Goal: Communication & Community: Share content

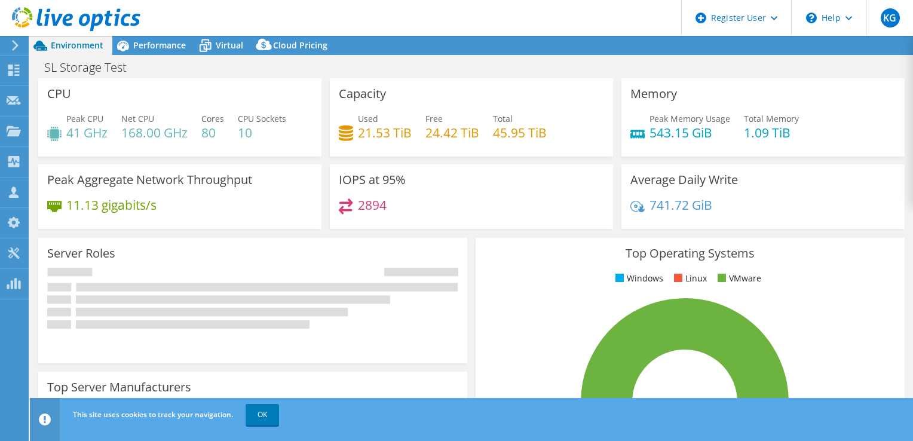
select select "USD"
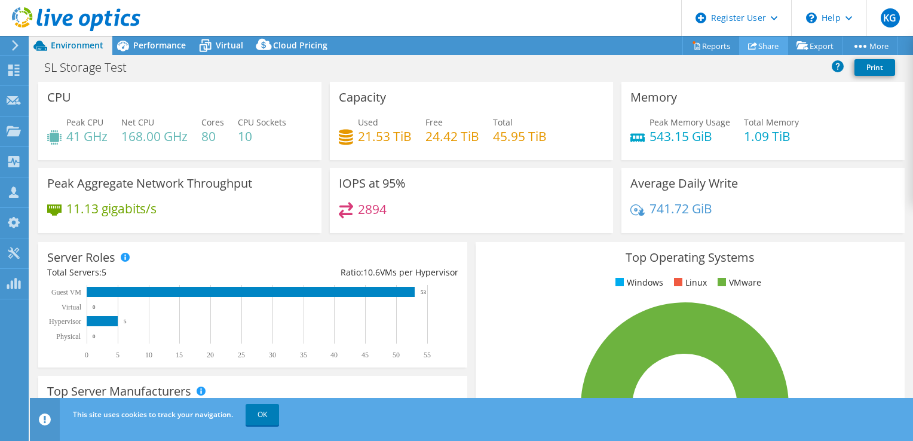
click at [751, 41] on link "Share" at bounding box center [763, 45] width 49 height 19
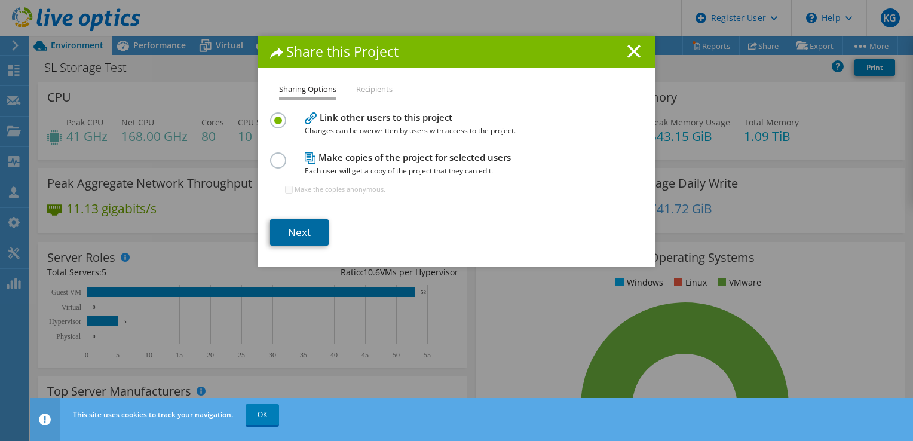
click at [300, 237] on link "Next" at bounding box center [299, 232] width 59 height 26
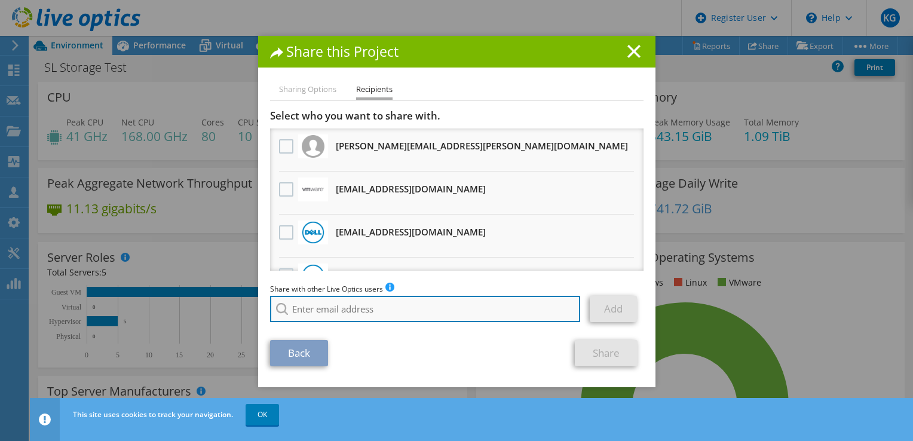
click at [402, 304] on input "search" at bounding box center [425, 309] width 311 height 26
paste input "[PERSON_NAME][EMAIL_ADDRESS][PERSON_NAME][DOMAIN_NAME]"
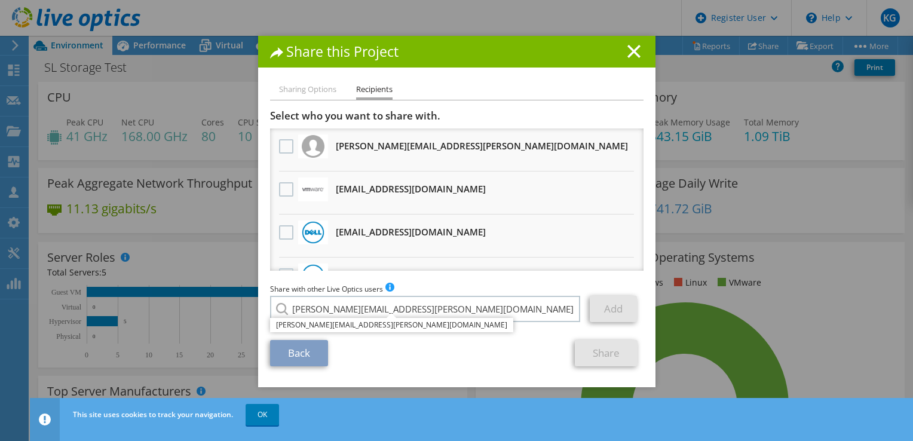
click at [498, 355] on div "Back Share" at bounding box center [457, 353] width 374 height 26
type input "[PERSON_NAME][EMAIL_ADDRESS][PERSON_NAME][DOMAIN_NAME]"
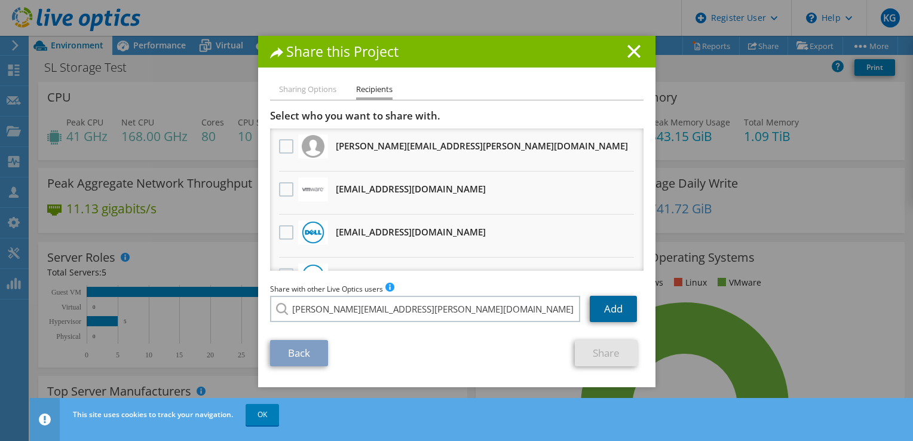
click at [608, 307] on link "Add" at bounding box center [613, 309] width 47 height 26
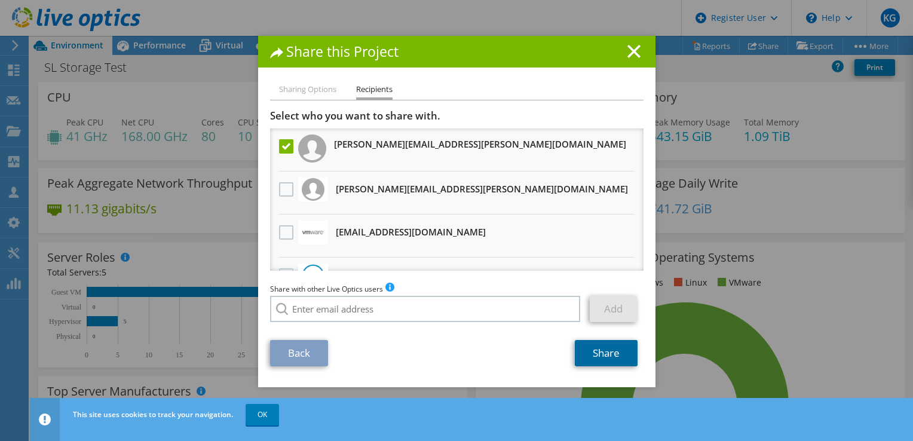
click at [593, 355] on link "Share" at bounding box center [606, 353] width 63 height 26
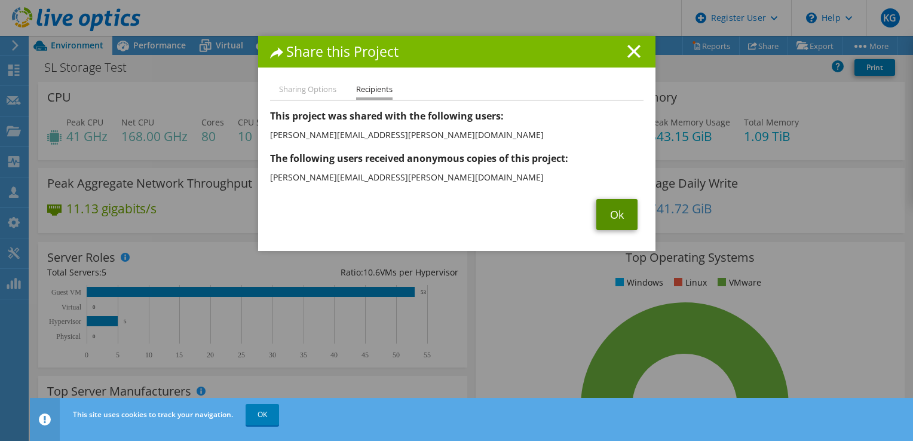
click at [613, 215] on link "Ok" at bounding box center [617, 214] width 41 height 31
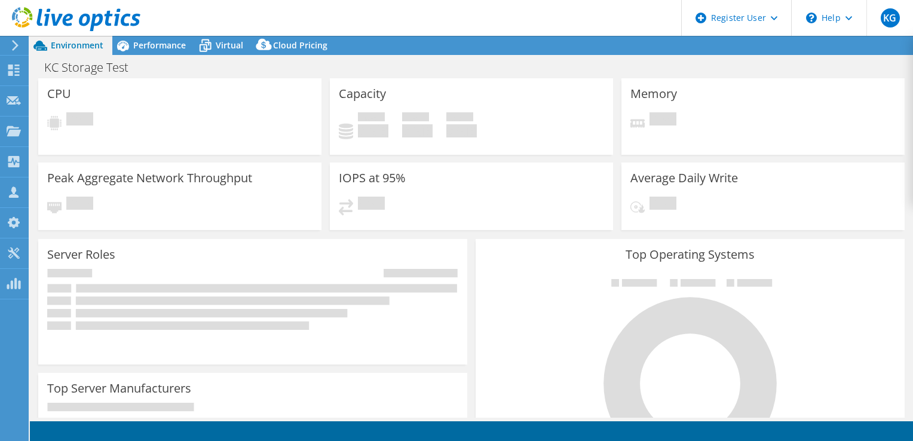
select select "USEast"
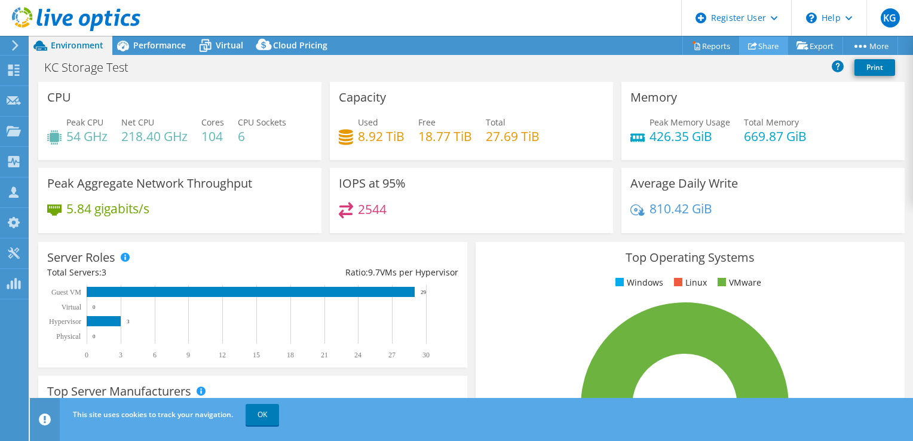
click at [763, 47] on link "Share" at bounding box center [763, 45] width 49 height 19
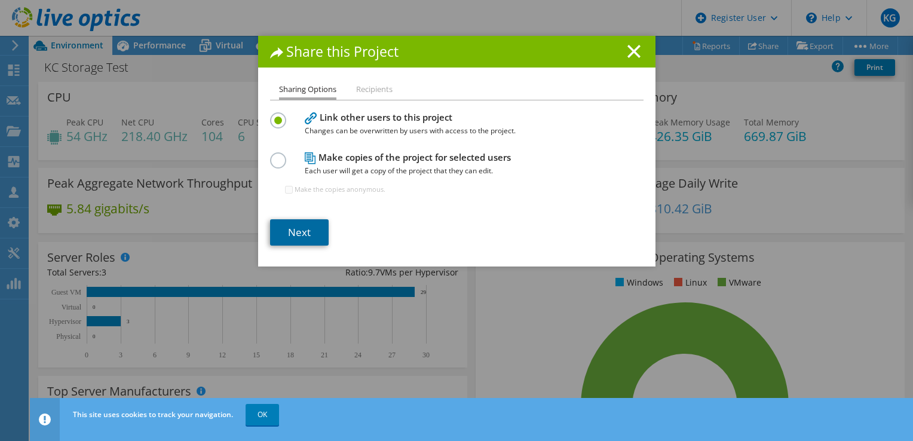
click at [313, 231] on link "Next" at bounding box center [299, 232] width 59 height 26
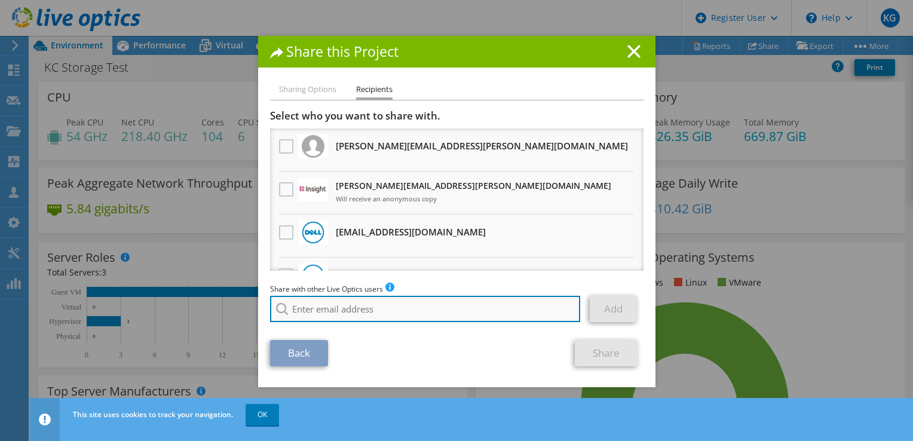
click at [322, 314] on input "search" at bounding box center [425, 309] width 311 height 26
paste input "[PERSON_NAME][EMAIL_ADDRESS][PERSON_NAME][DOMAIN_NAME]"
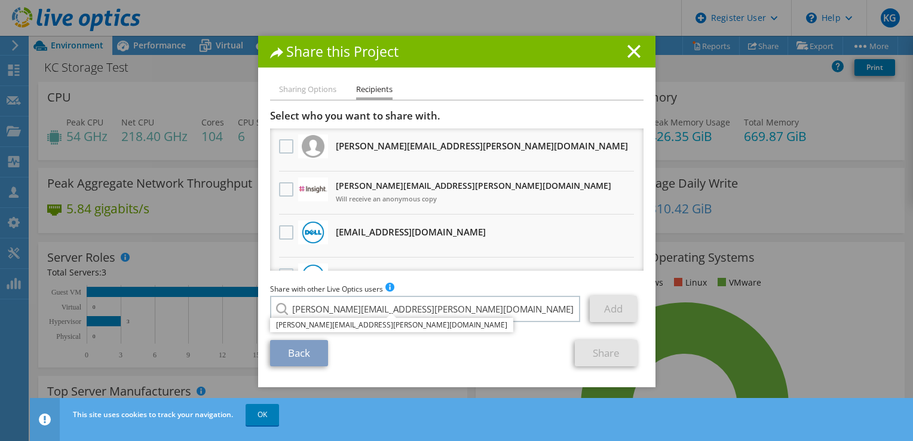
click at [501, 347] on div "Back Share" at bounding box center [457, 353] width 374 height 26
type input "[PERSON_NAME][EMAIL_ADDRESS][PERSON_NAME][DOMAIN_NAME]"
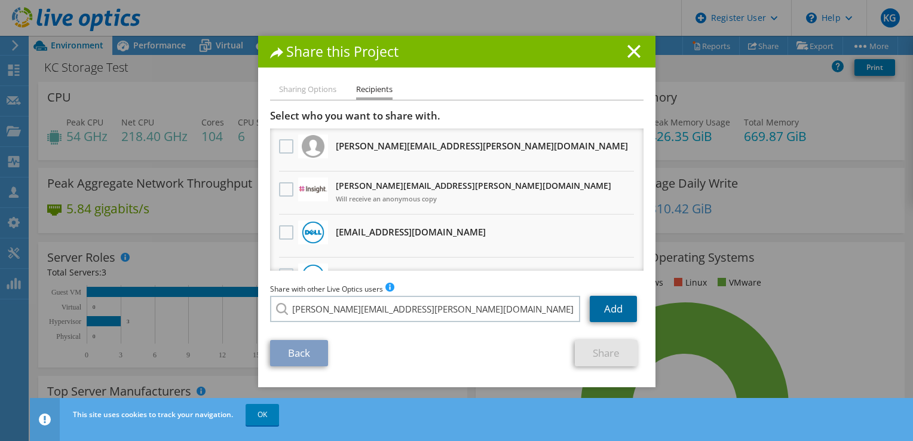
click at [613, 311] on link "Add" at bounding box center [613, 309] width 47 height 26
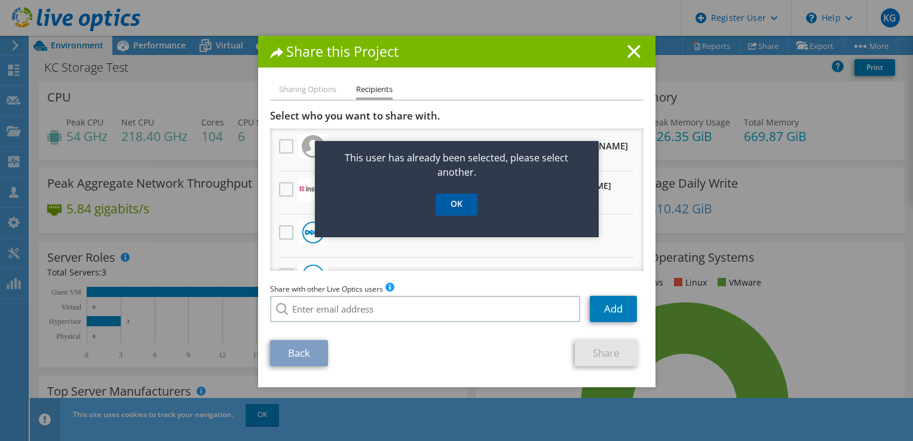
click at [469, 204] on link "OK" at bounding box center [457, 205] width 42 height 22
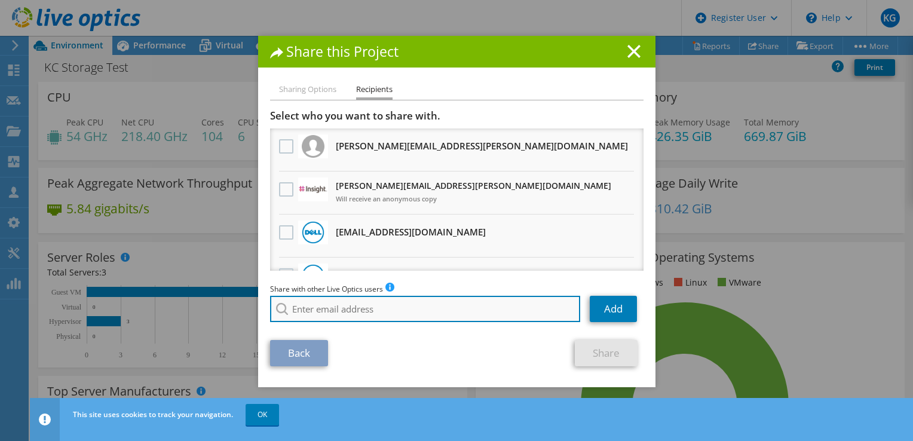
click at [368, 317] on input "search" at bounding box center [425, 309] width 311 height 26
paste input "[PERSON_NAME][EMAIL_ADDRESS][PERSON_NAME][DOMAIN_NAME]"
type input "[PERSON_NAME][EMAIL_ADDRESS][PERSON_NAME][DOMAIN_NAME]"
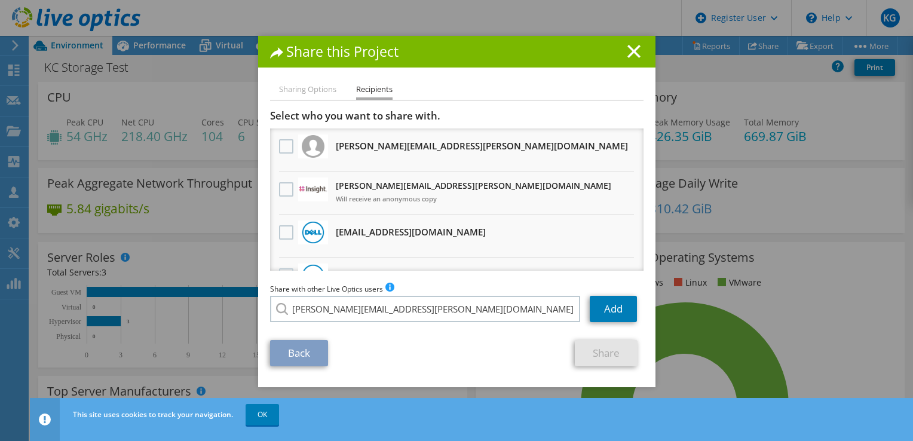
click at [457, 371] on div "Sharing Options Recipients Link other users to this project Changes can be over…" at bounding box center [456, 234] width 397 height 305
click at [605, 311] on link "Add" at bounding box center [613, 309] width 47 height 26
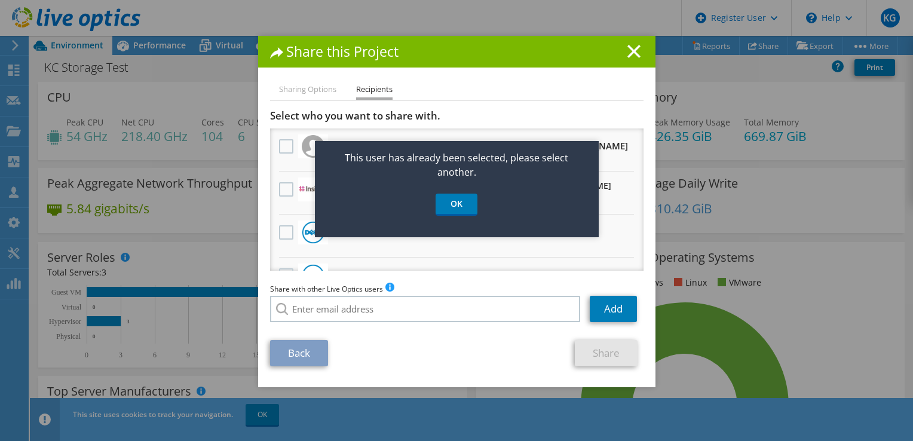
click at [467, 371] on div "Sharing Options Recipients Link other users to this project Changes can be over…" at bounding box center [456, 234] width 397 height 305
click at [450, 197] on link "OK" at bounding box center [457, 205] width 42 height 22
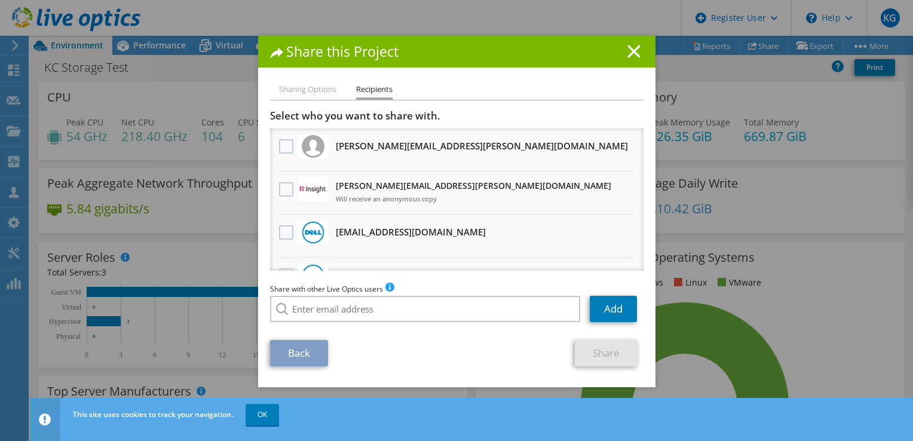
click at [632, 48] on line at bounding box center [634, 51] width 12 height 12
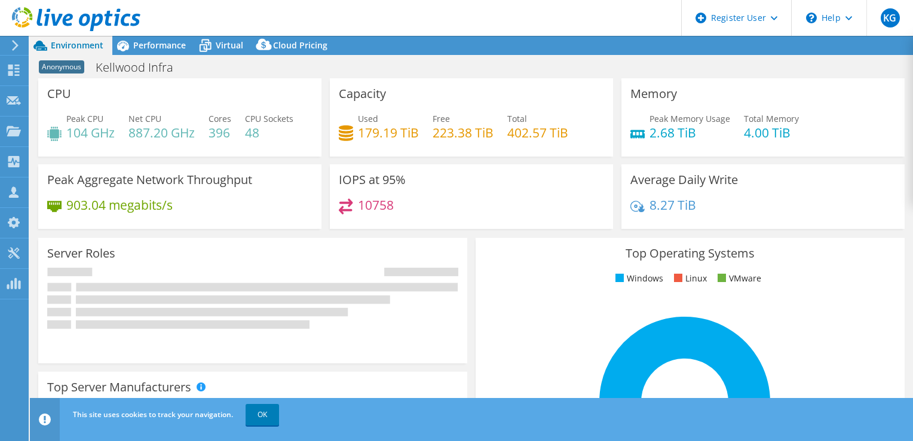
select select "USEast"
select select "USD"
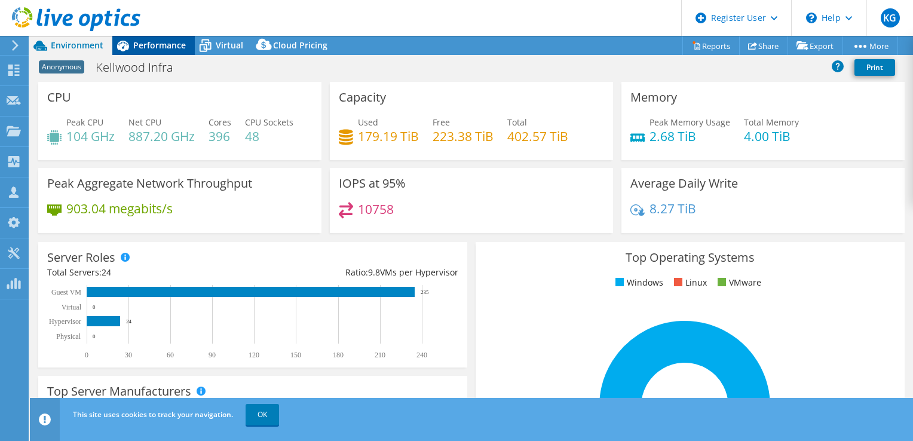
click at [136, 45] on span "Performance" at bounding box center [159, 44] width 53 height 11
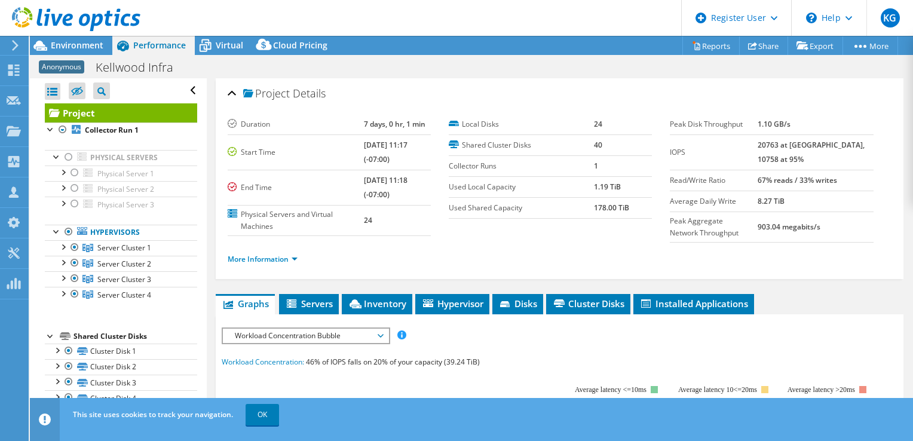
click at [252, 264] on div "More Information" at bounding box center [560, 259] width 664 height 33
click at [249, 258] on link "More Information" at bounding box center [263, 259] width 70 height 10
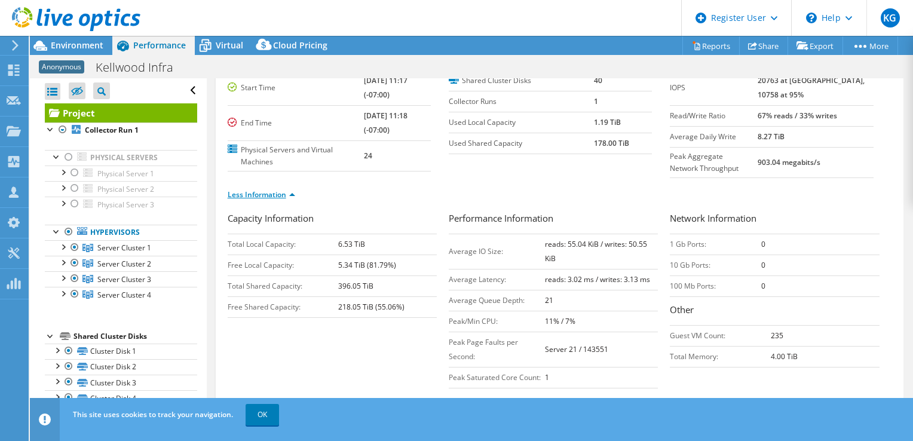
scroll to position [72, 0]
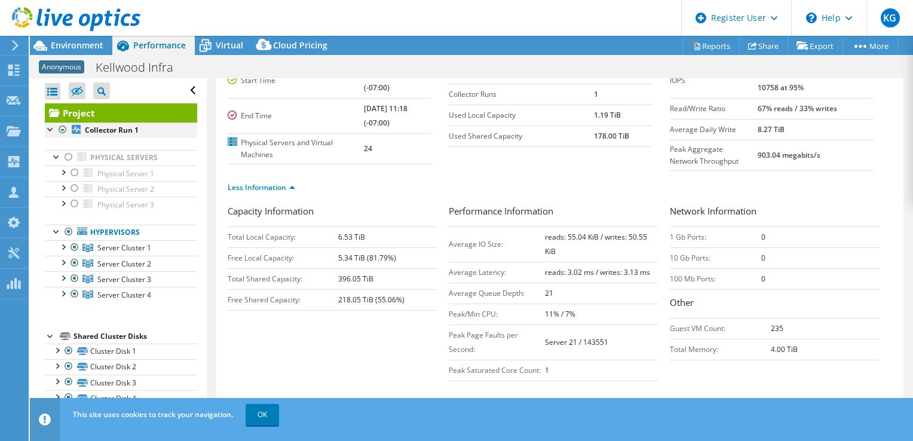
click at [62, 125] on div at bounding box center [63, 130] width 12 height 14
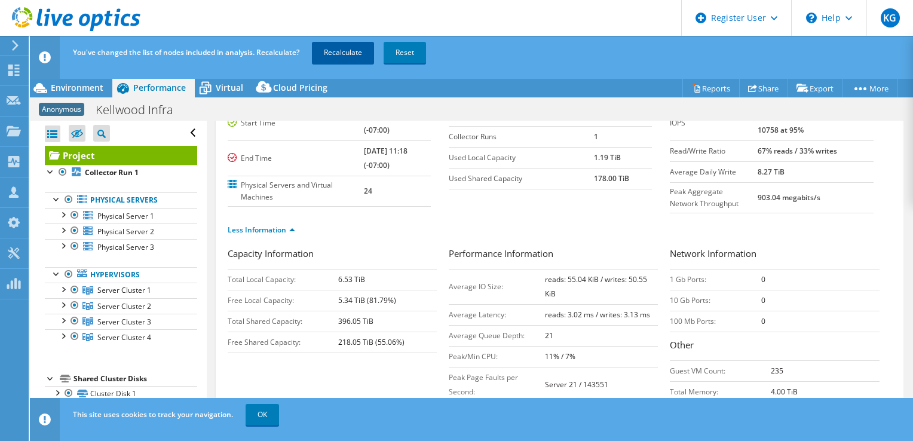
click at [351, 54] on link "Recalculate" at bounding box center [343, 53] width 62 height 22
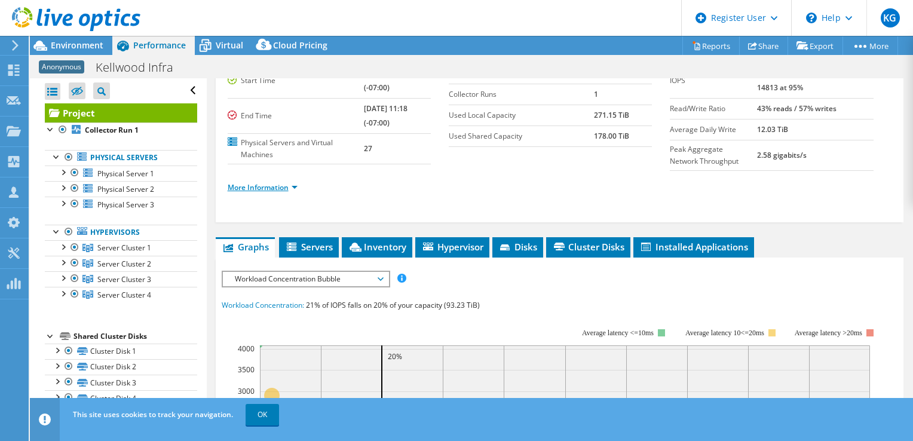
click at [288, 185] on link "More Information" at bounding box center [263, 187] width 70 height 10
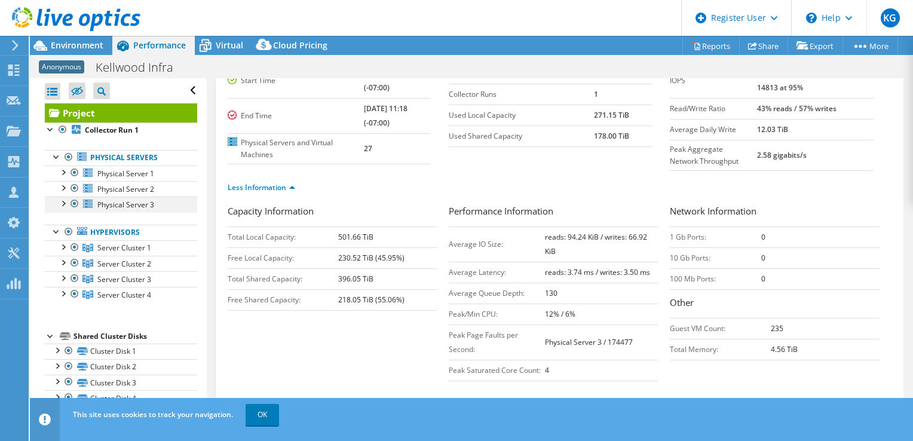
click at [74, 206] on div at bounding box center [75, 204] width 12 height 14
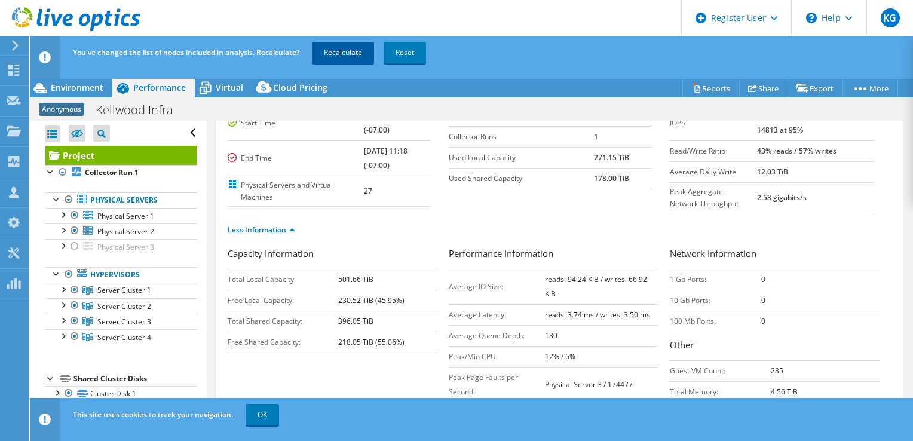
click at [357, 50] on link "Recalculate" at bounding box center [343, 53] width 62 height 22
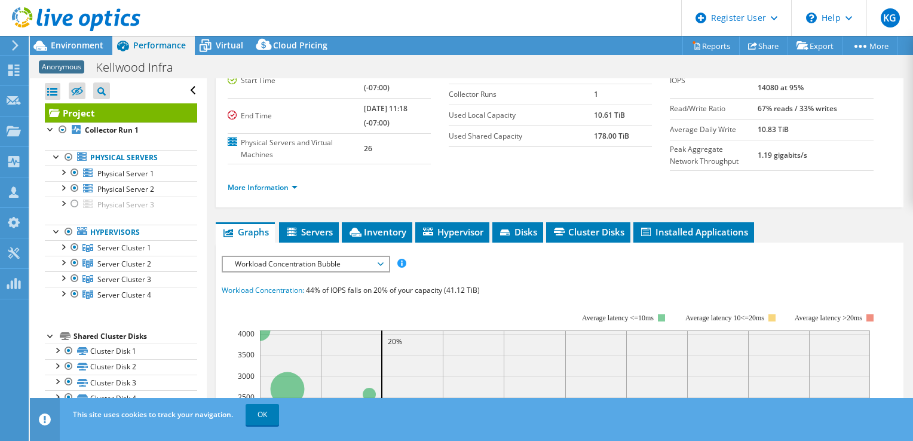
scroll to position [22, 0]
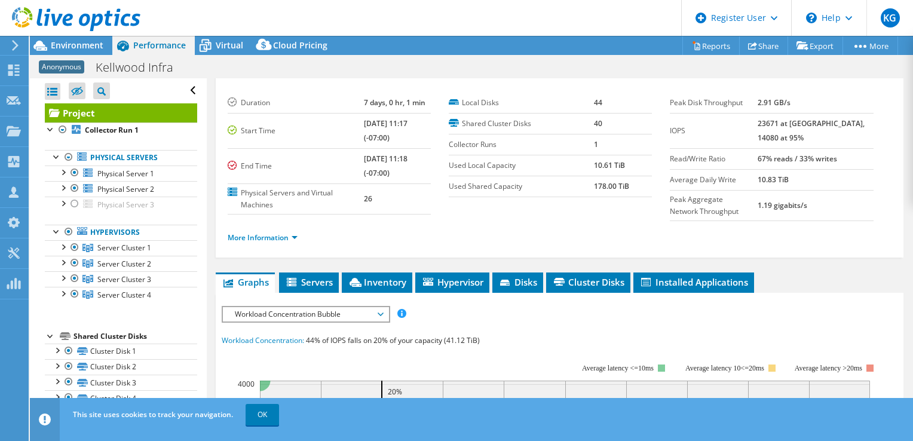
click at [238, 241] on li "More Information" at bounding box center [266, 237] width 77 height 13
click at [237, 233] on link "More Information" at bounding box center [263, 238] width 70 height 10
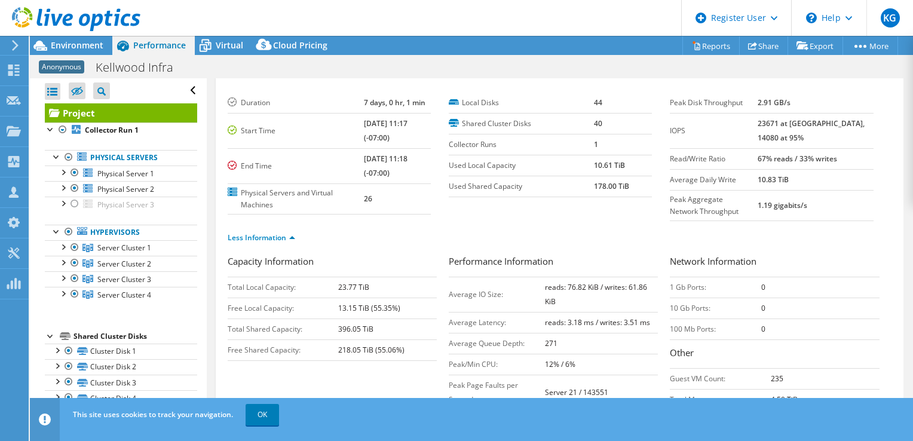
click at [88, 37] on div at bounding box center [70, 20] width 140 height 40
click at [90, 45] on span "Environment" at bounding box center [77, 44] width 53 height 11
